Goal: Complete application form: Complete application form

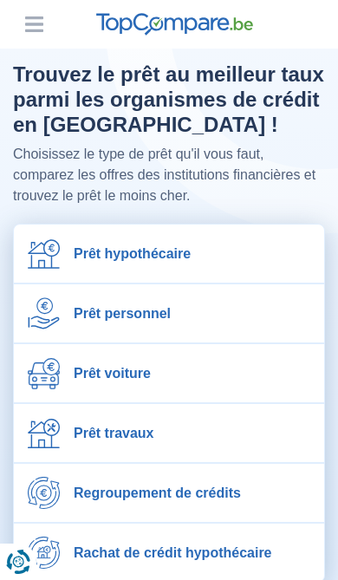
click at [176, 317] on link "Prêt personnel" at bounding box center [169, 314] width 311 height 58
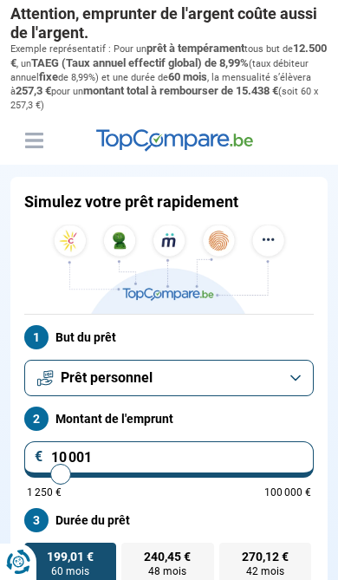
type input "10000"
radio input "true"
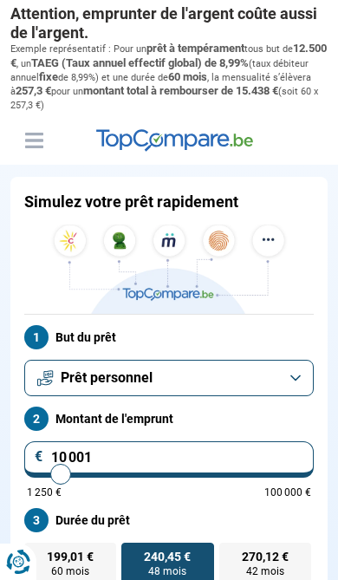
type input "43250"
click at [149, 473] on input "range" at bounding box center [169, 474] width 285 height 3
type input "43 250"
radio input "false"
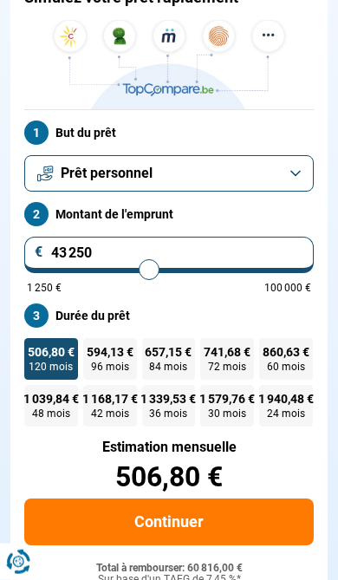
scroll to position [219, 0]
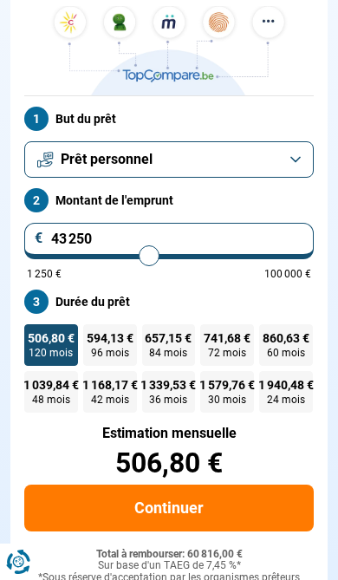
type input "40 500"
type input "40500"
type input "38 000"
type input "38000"
type input "32 750"
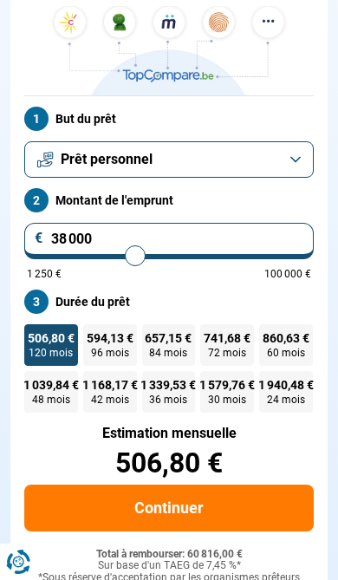
type input "32750"
type input "29 250"
type input "29250"
type input "26 000"
type input "26000"
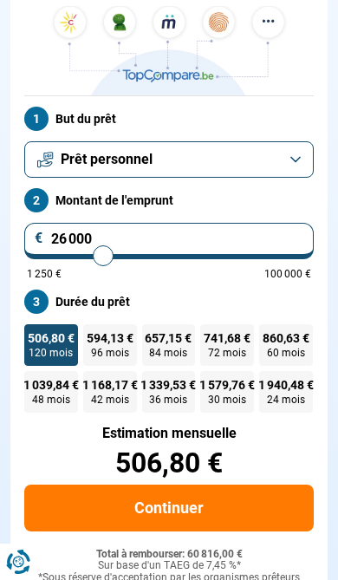
type input "23 500"
type input "23500"
type input "20 750"
type input "20750"
type input "19 000"
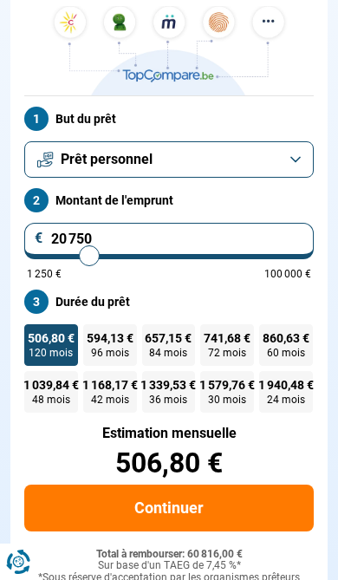
type input "19000"
type input "16 750"
type input "16750"
type input "14 500"
type input "14500"
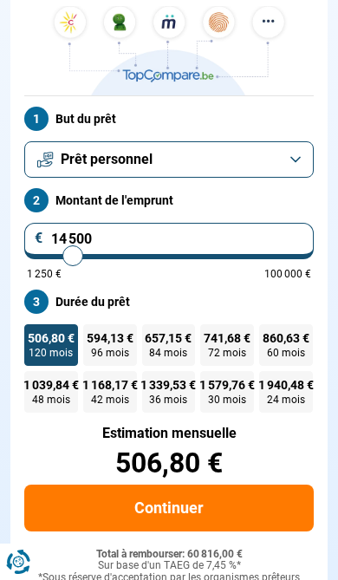
type input "12 000"
type input "12000"
type input "9 750"
type input "9750"
type input "8 000"
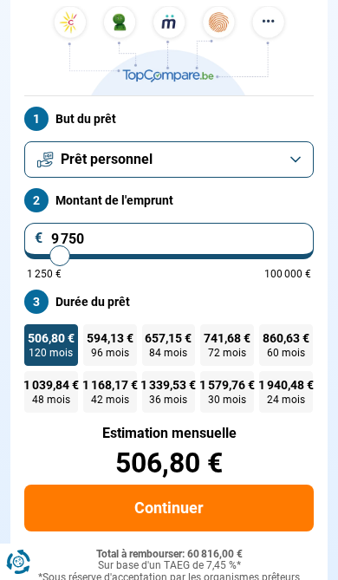
type input "8000"
type input "6 250"
type input "6250"
type input "5 750"
type input "5750"
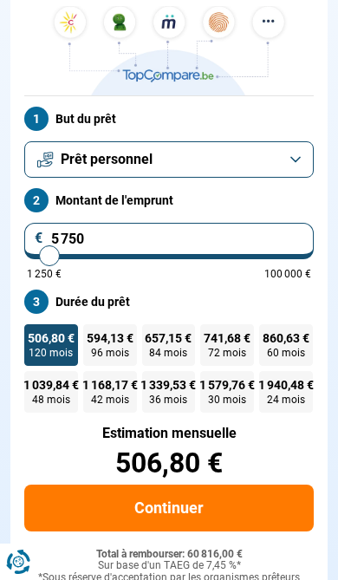
type input "5 000"
type input "5000"
type input "4 750"
type input "4750"
type input "3 750"
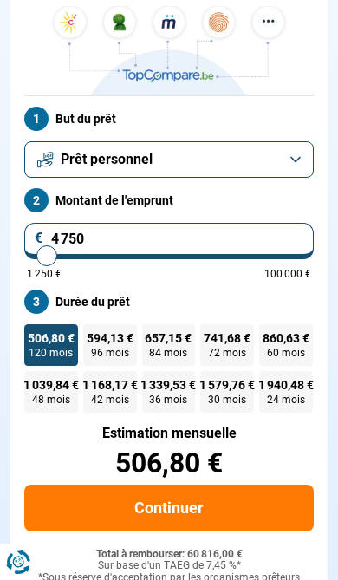
type input "3750"
type input "2 750"
type input "2750"
type input "1 750"
type input "1750"
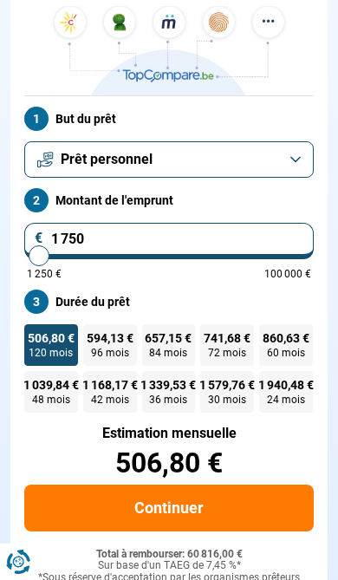
type input "1 250"
type input "1250"
radio input "true"
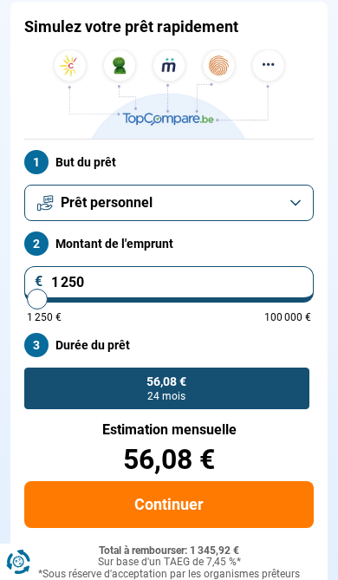
scroll to position [172, 0]
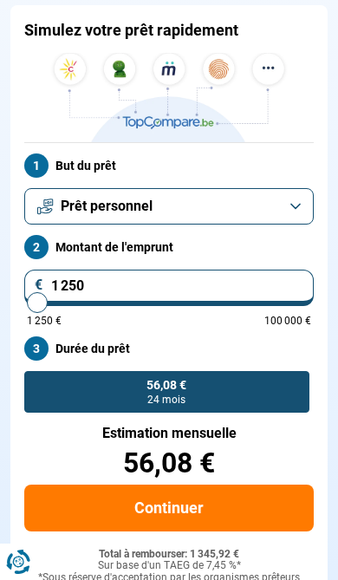
click at [141, 283] on input "1 250" at bounding box center [169, 288] width 290 height 36
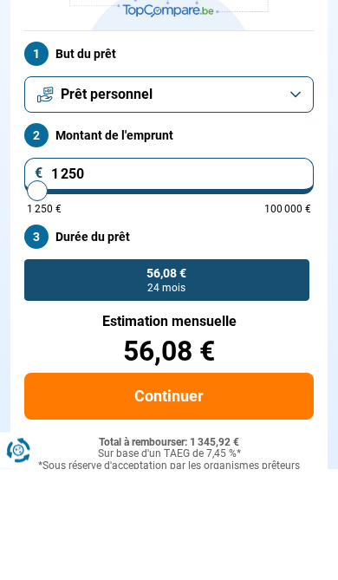
type input "125"
type input "1250"
type input "12"
type input "1250"
type input "1"
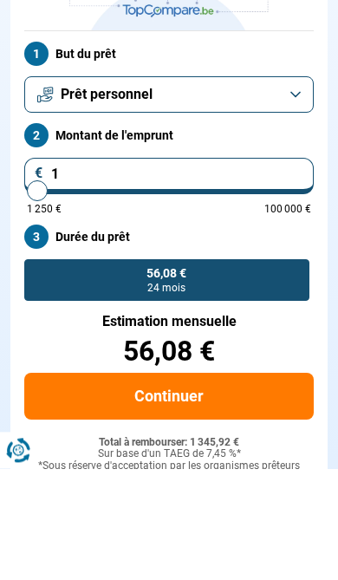
type input "1250"
type input "0"
type input "1250"
type input "6"
type input "1250"
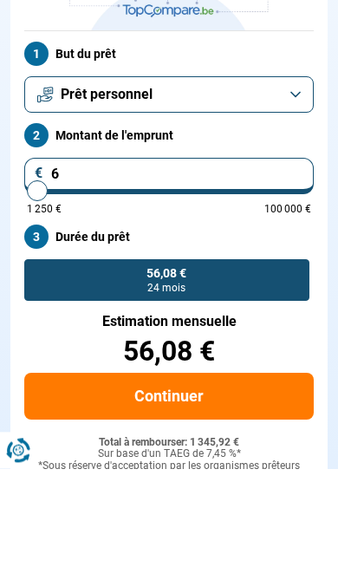
type input "60"
type input "1250"
type input "600"
type input "1250"
type input "6 000"
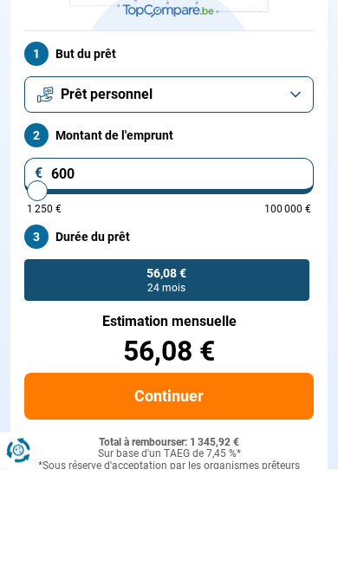
type input "6000"
radio input "false"
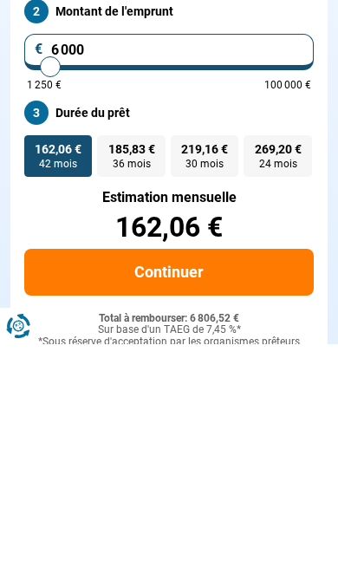
click at [130, 379] on span "185,83 €" at bounding box center [131, 385] width 47 height 12
click at [108, 371] on input "185,83 € 36 mois" at bounding box center [102, 376] width 11 height 11
radio input "true"
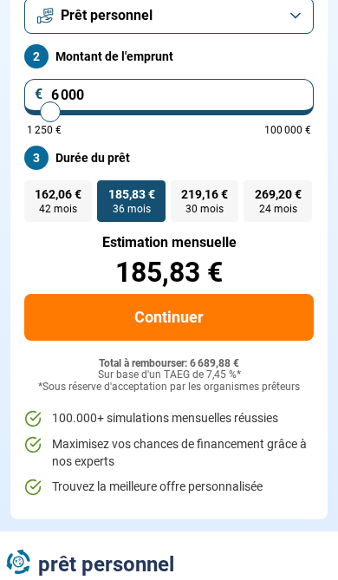
scroll to position [363, 0]
click at [230, 328] on button "Continuer" at bounding box center [169, 317] width 290 height 47
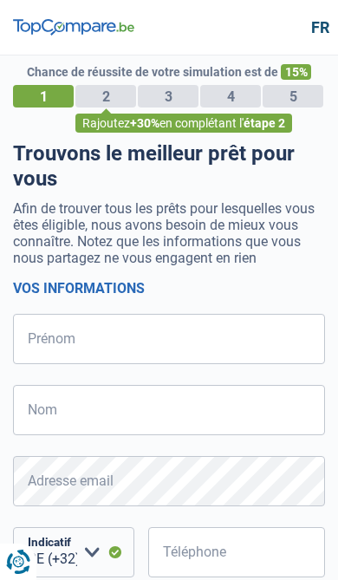
select select "32"
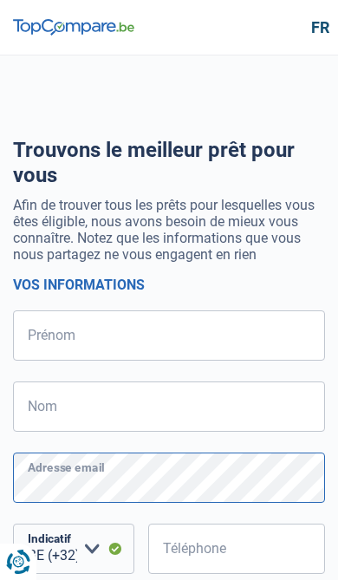
scroll to position [71, 0]
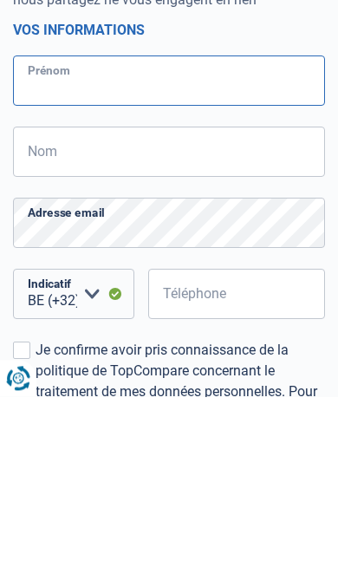
click at [198, 239] on input "Prénom" at bounding box center [169, 264] width 312 height 50
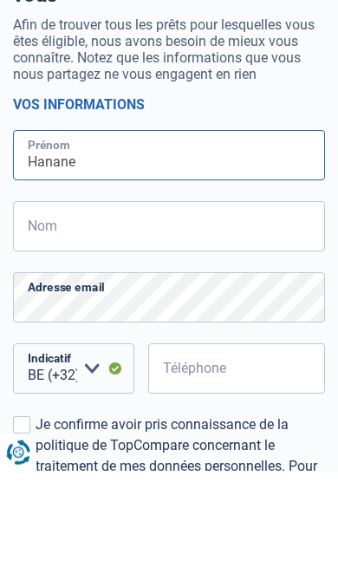
type input "Hanane"
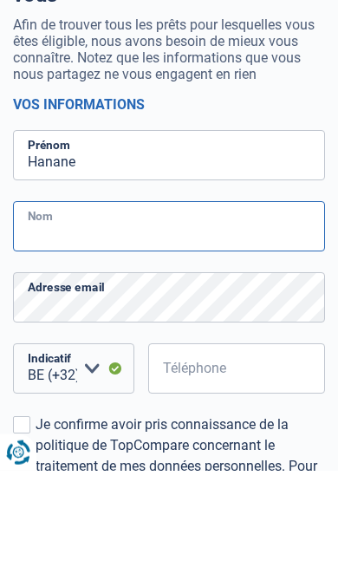
click at [163, 311] on input "Nom" at bounding box center [169, 336] width 312 height 50
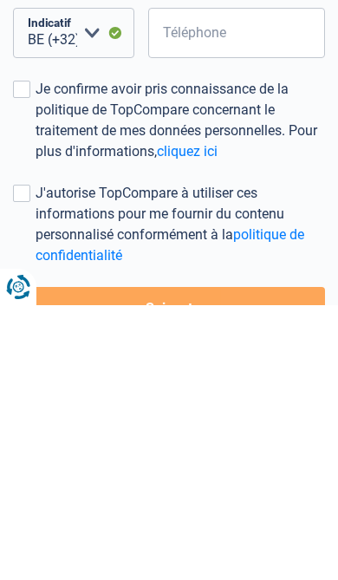
scroll to position [252, 0]
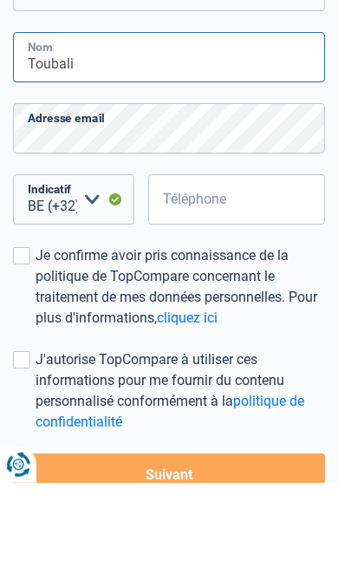
type input "Toubali"
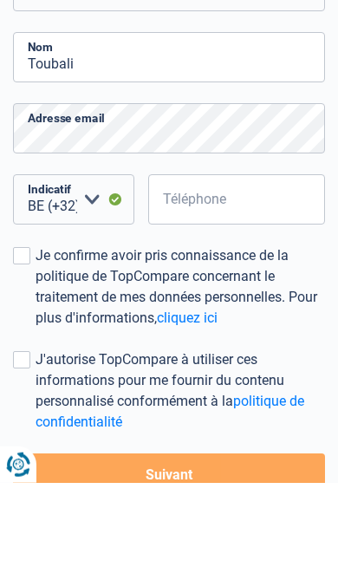
click at [229, 272] on input "Téléphone" at bounding box center [237, 297] width 178 height 50
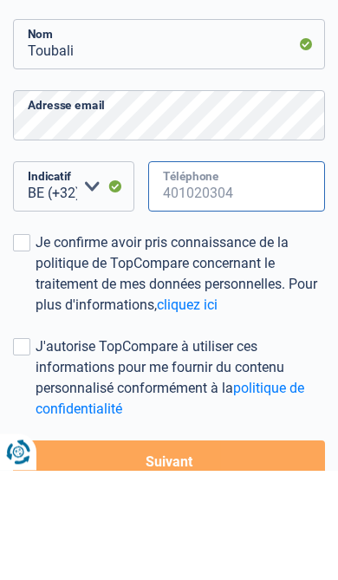
click at [210, 272] on input "Téléphone" at bounding box center [237, 297] width 178 height 50
paste input "+32 492 9"
type input "+"
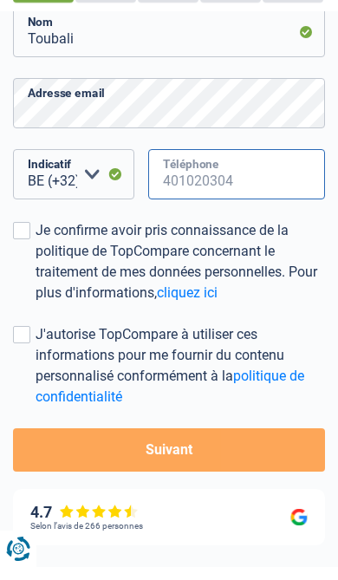
click at [236, 187] on input "Téléphone" at bounding box center [237, 187] width 178 height 50
paste input "492 95 37"
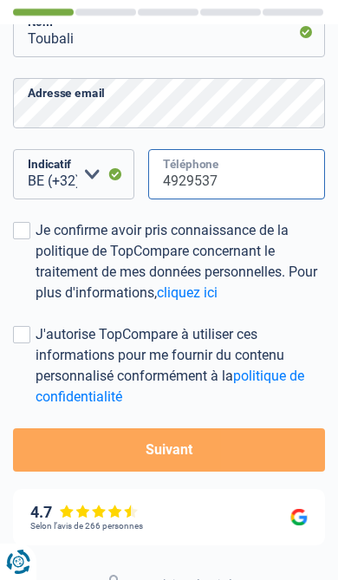
click at [253, 184] on input "4929537" at bounding box center [237, 174] width 178 height 50
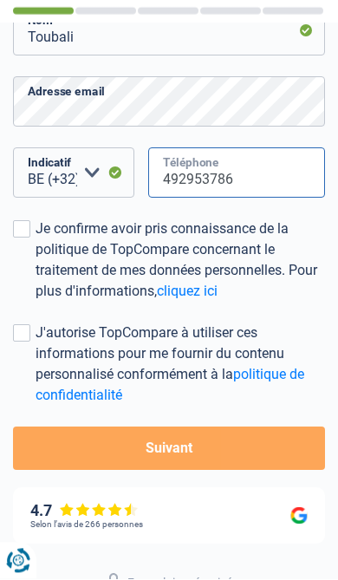
type input "492953786"
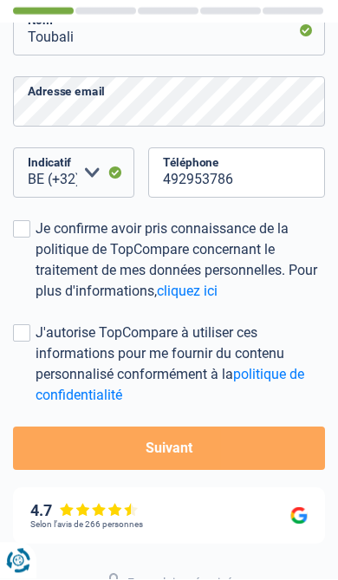
click at [41, 224] on div "Je confirme avoir pris connaissance de la politique de TopCompare concernant le…" at bounding box center [181, 261] width 290 height 83
click at [36, 304] on input "Je confirme avoir pris connaissance de la politique de TopCompare concernant le…" at bounding box center [36, 304] width 0 height 0
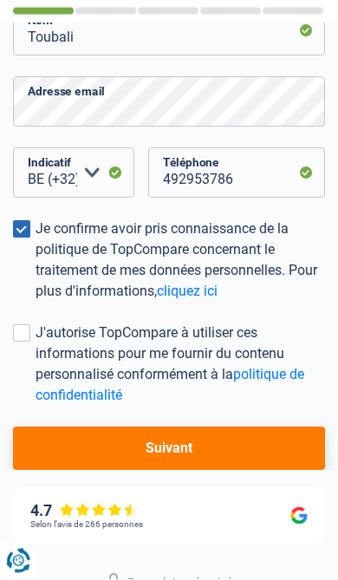
scroll to position [377, 0]
click at [28, 333] on span at bounding box center [21, 332] width 17 height 17
click at [36, 406] on input "J'autorise TopCompare à utiliser ces informations pour me fournir du contenu pe…" at bounding box center [36, 406] width 0 height 0
click at [216, 455] on button "Suivant" at bounding box center [169, 448] width 312 height 43
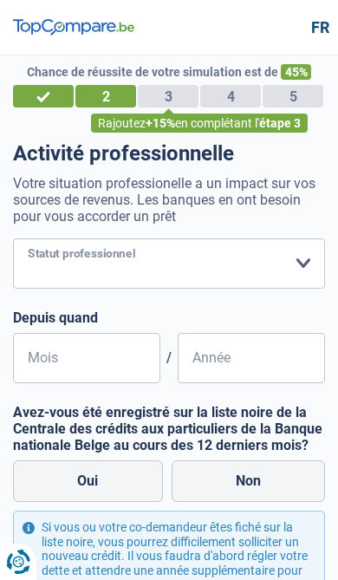
click at [310, 260] on select "Ouvrier Employé privé Employé public Invalide Indépendant Pensionné Chômeur Mut…" at bounding box center [169, 264] width 312 height 50
select select "worker"
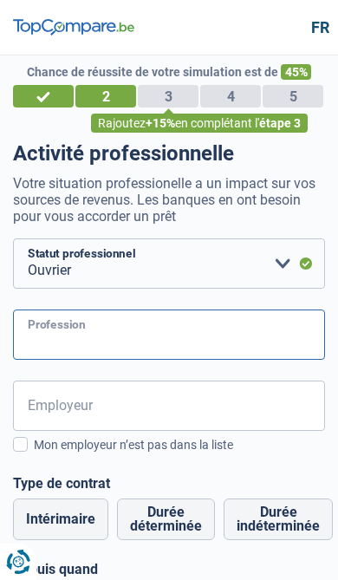
click at [44, 336] on input "Profession" at bounding box center [169, 335] width 312 height 50
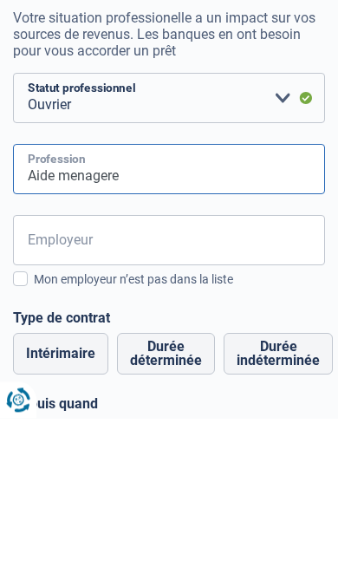
type input "Aide menagere"
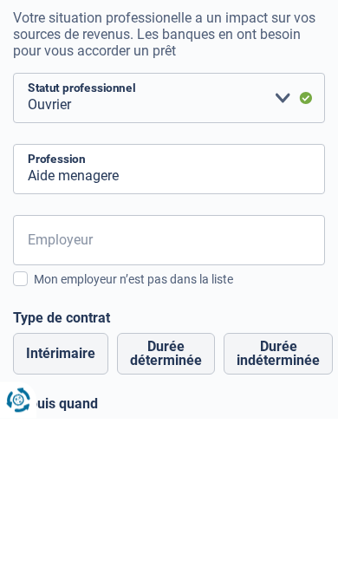
click at [162, 377] on input "Employeur" at bounding box center [169, 402] width 312 height 50
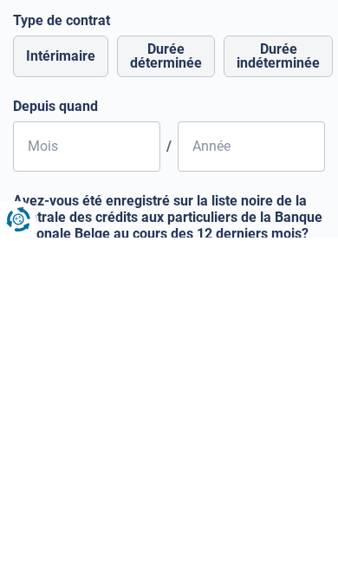
scroll to position [201, 0]
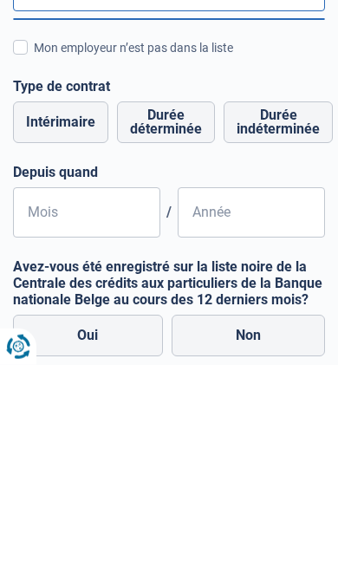
type input "Xlg"
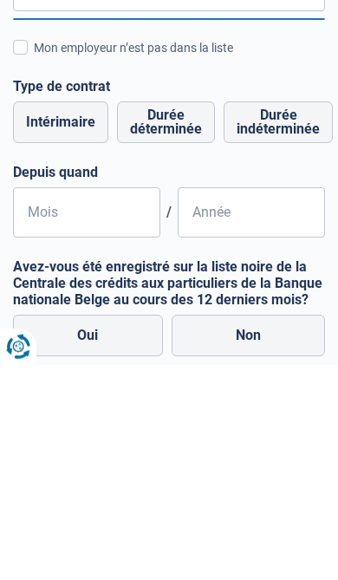
click at [273, 317] on label "Durée indéterminée" at bounding box center [278, 338] width 109 height 42
click at [273, 317] on input "Durée indéterminée" at bounding box center [278, 338] width 109 height 42
radio input "true"
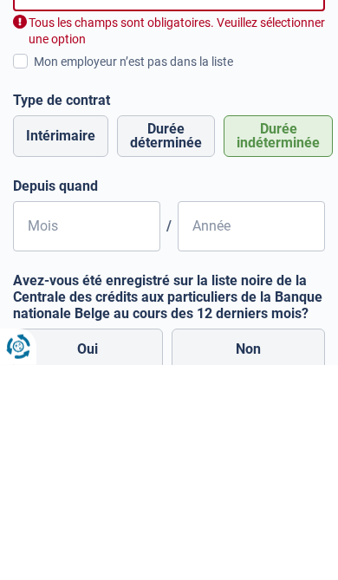
scroll to position [417, 0]
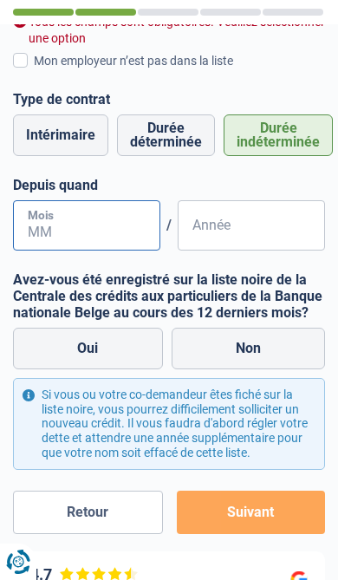
click at [61, 225] on input "Mois" at bounding box center [86, 225] width 147 height 50
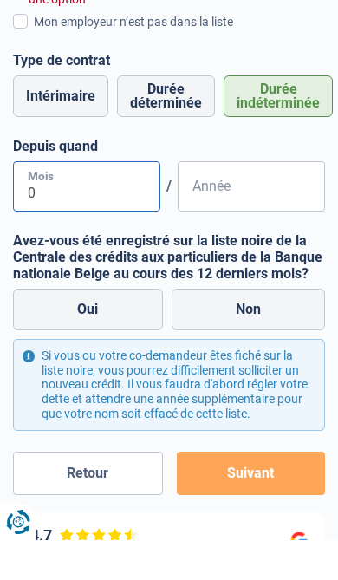
type input "06"
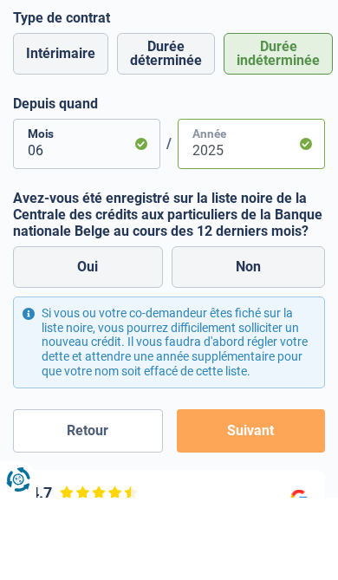
type input "2025"
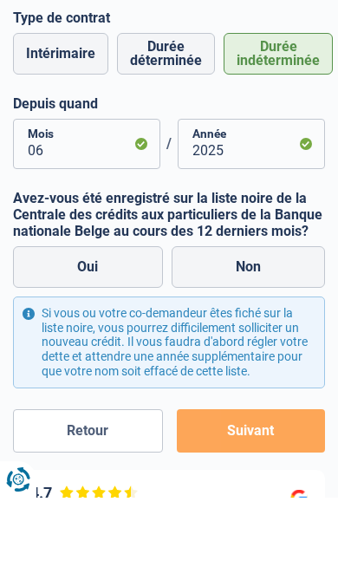
click at [270, 329] on label "Non" at bounding box center [249, 350] width 154 height 42
click at [270, 329] on input "Non" at bounding box center [249, 350] width 154 height 42
radio input "true"
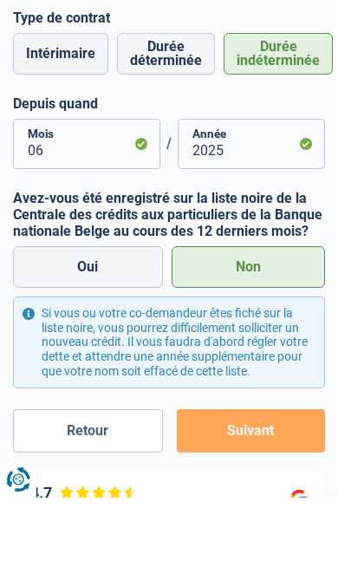
scroll to position [500, 0]
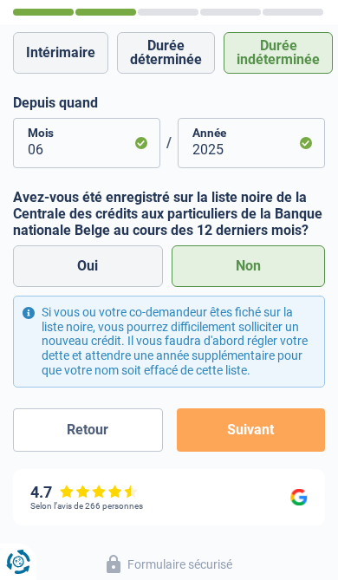
click at [247, 430] on button "Suivant" at bounding box center [251, 430] width 148 height 43
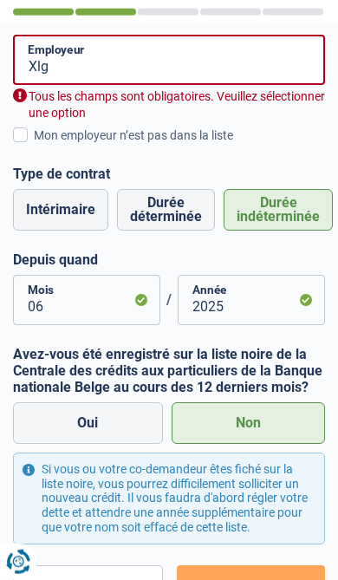
scroll to position [311, 0]
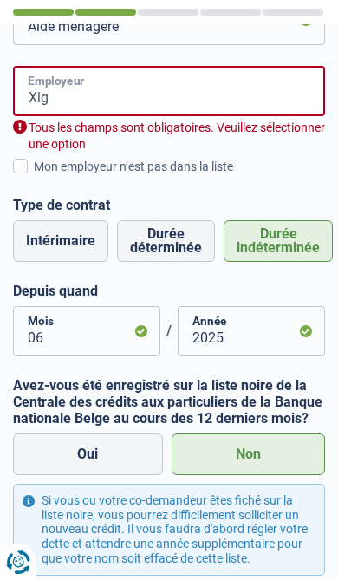
click at [130, 89] on input "Xlg" at bounding box center [169, 91] width 312 height 50
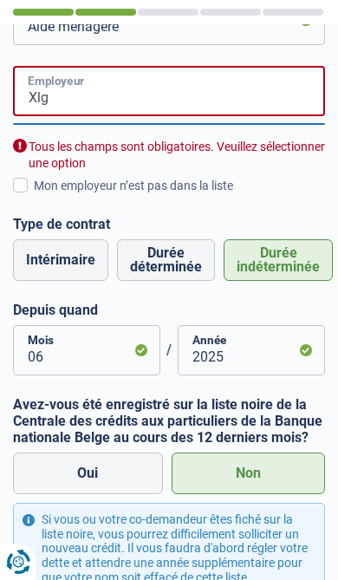
scroll to position [236, 0]
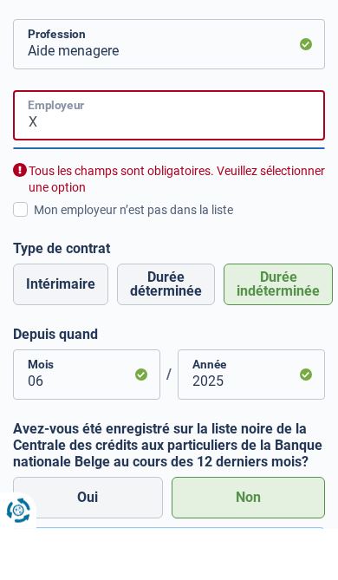
type input "X"
click at [31, 252] on label "Mon employeur n’est pas dans la liste" at bounding box center [169, 261] width 312 height 19
click at [34, 271] on input "Mon employeur n’est pas dans la liste" at bounding box center [34, 271] width 0 height 0
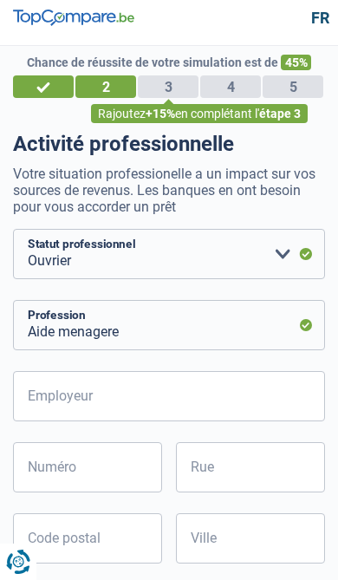
scroll to position [14, 0]
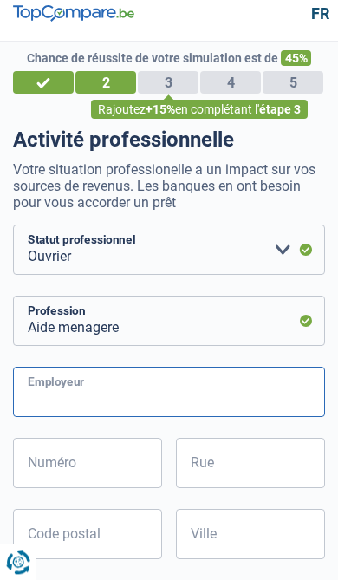
click at [157, 395] on input "Employeur" at bounding box center [169, 392] width 312 height 50
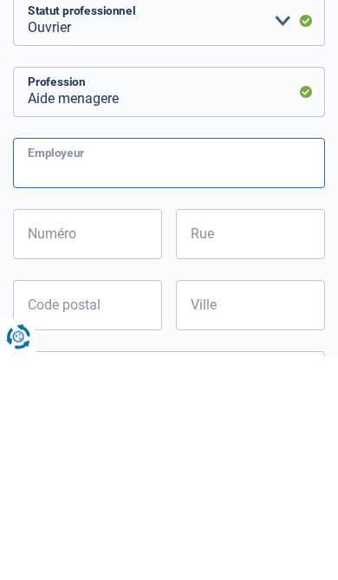
type input "W"
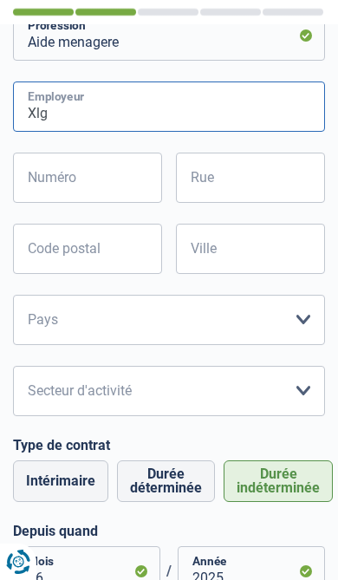
scroll to position [287, 0]
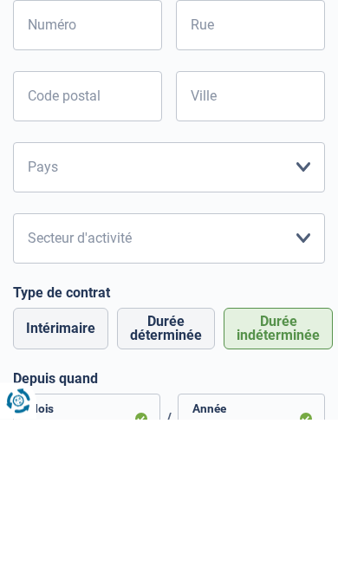
type input "Xlg"
click at [287, 375] on select "Agriculture/Pêche Industrie Horeca Courier/Fitness/Taxi Construction Banques/As…" at bounding box center [169, 400] width 312 height 50
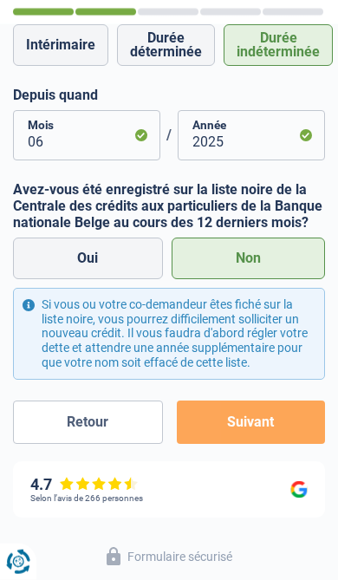
click at [252, 422] on button "Suivant" at bounding box center [251, 422] width 148 height 43
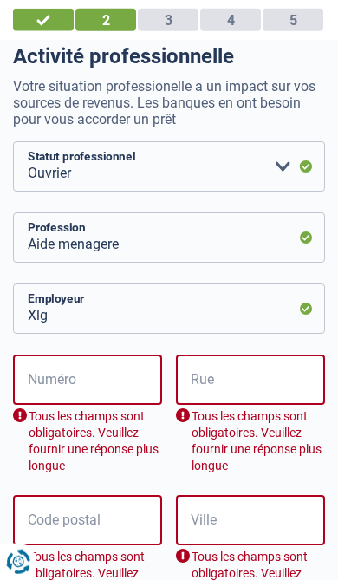
scroll to position [0, 0]
